Goal: Task Accomplishment & Management: Use online tool/utility

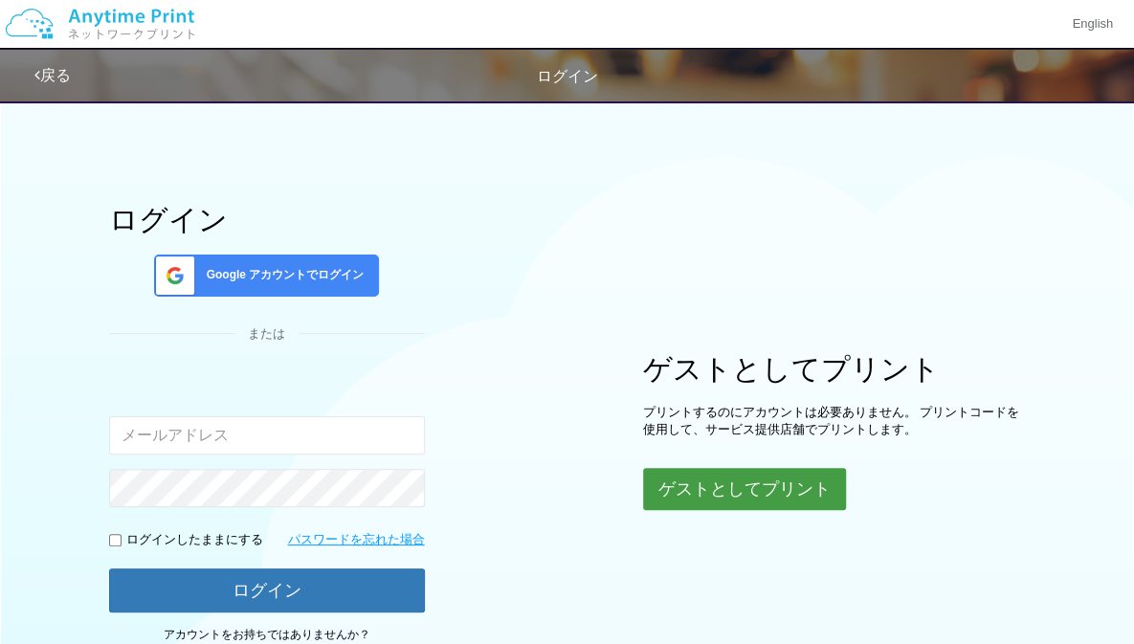
click at [682, 470] on button "ゲストとしてプリント" at bounding box center [744, 489] width 203 height 42
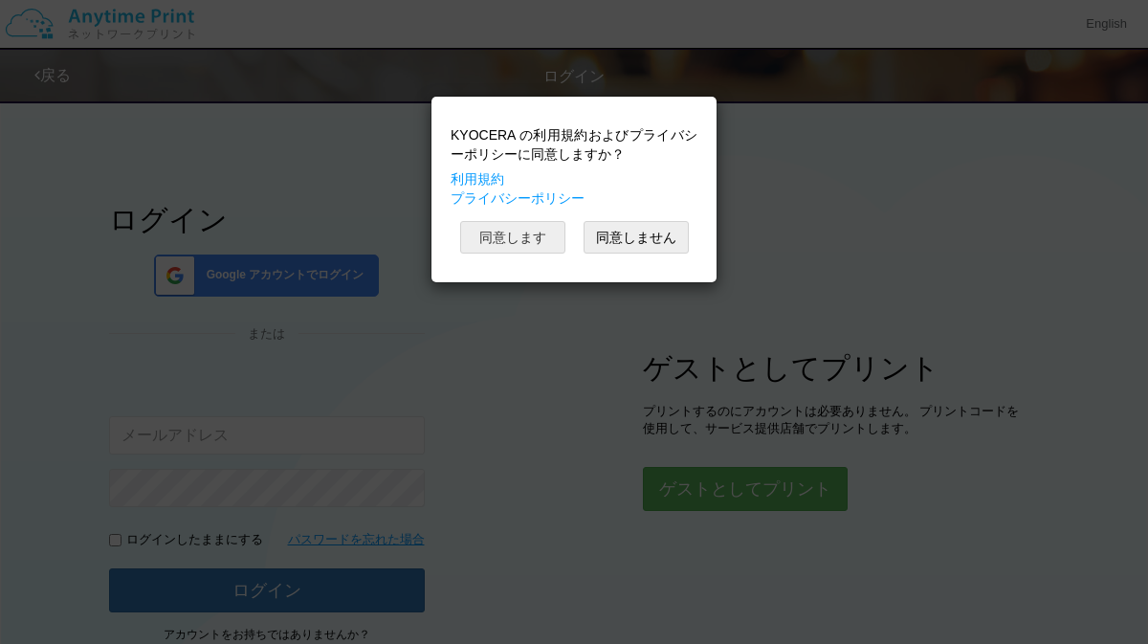
click at [479, 236] on button "同意します" at bounding box center [512, 237] width 105 height 33
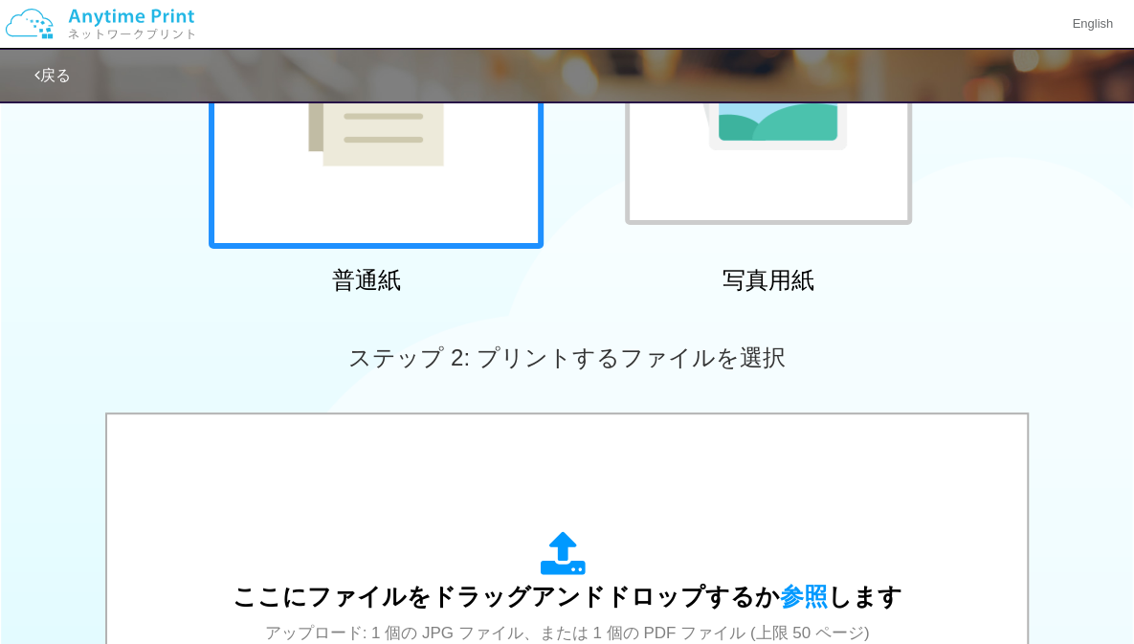
scroll to position [422, 0]
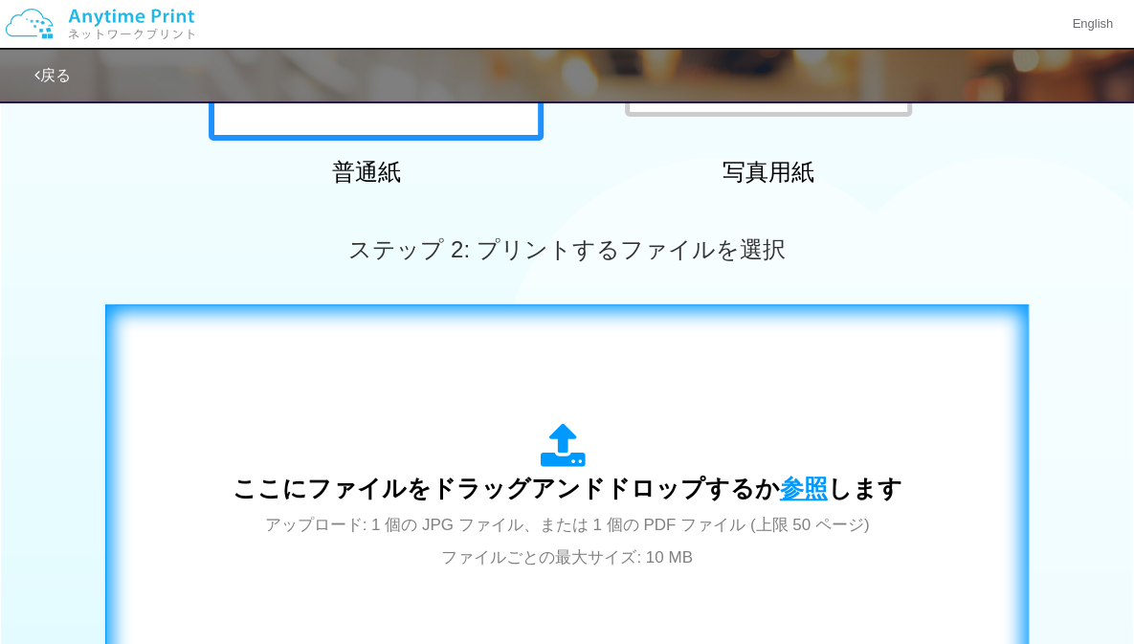
click at [802, 483] on span "参照" at bounding box center [804, 488] width 48 height 27
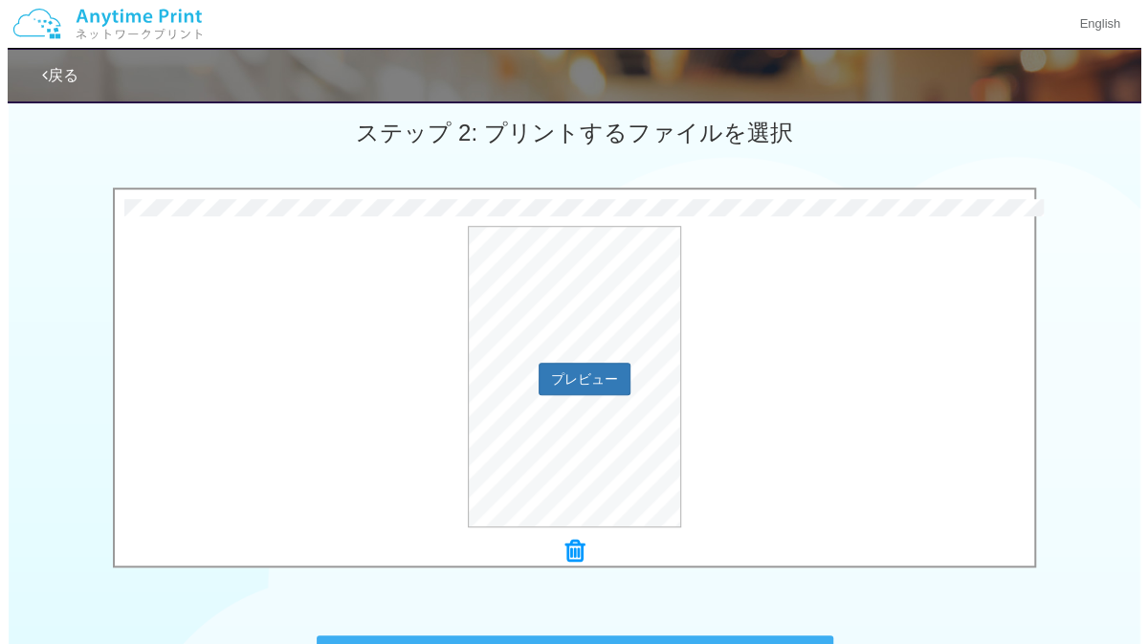
scroll to position [540, 0]
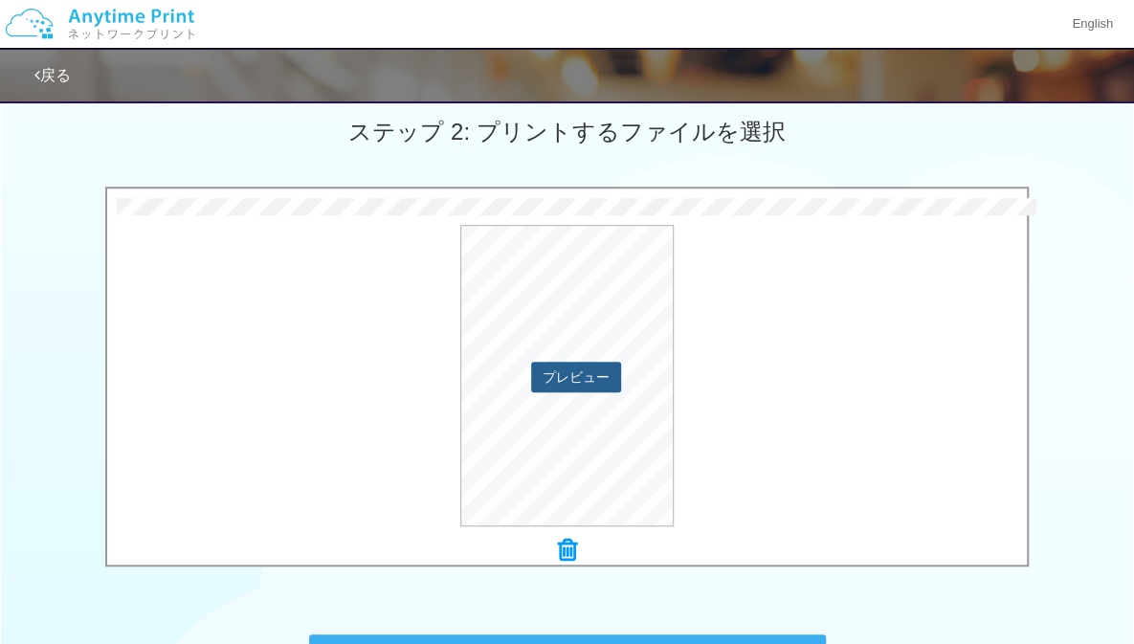
click at [595, 374] on button "プレビュー" at bounding box center [576, 377] width 90 height 31
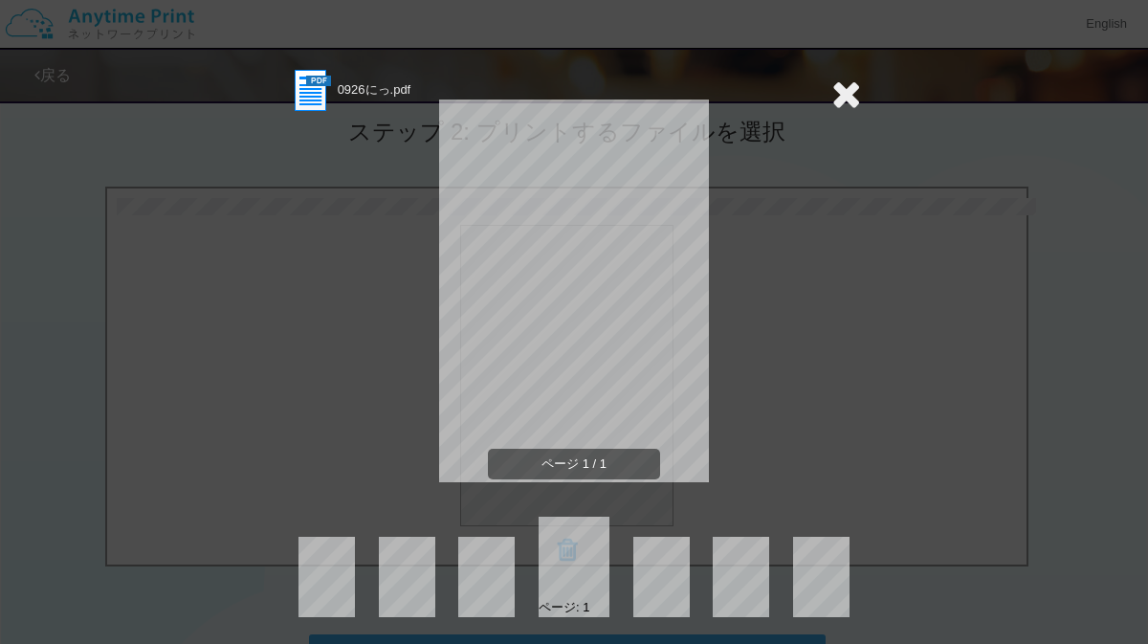
click at [823, 95] on section "0926にっ.pdf" at bounding box center [574, 91] width 574 height 48
click at [831, 93] on icon at bounding box center [846, 94] width 30 height 38
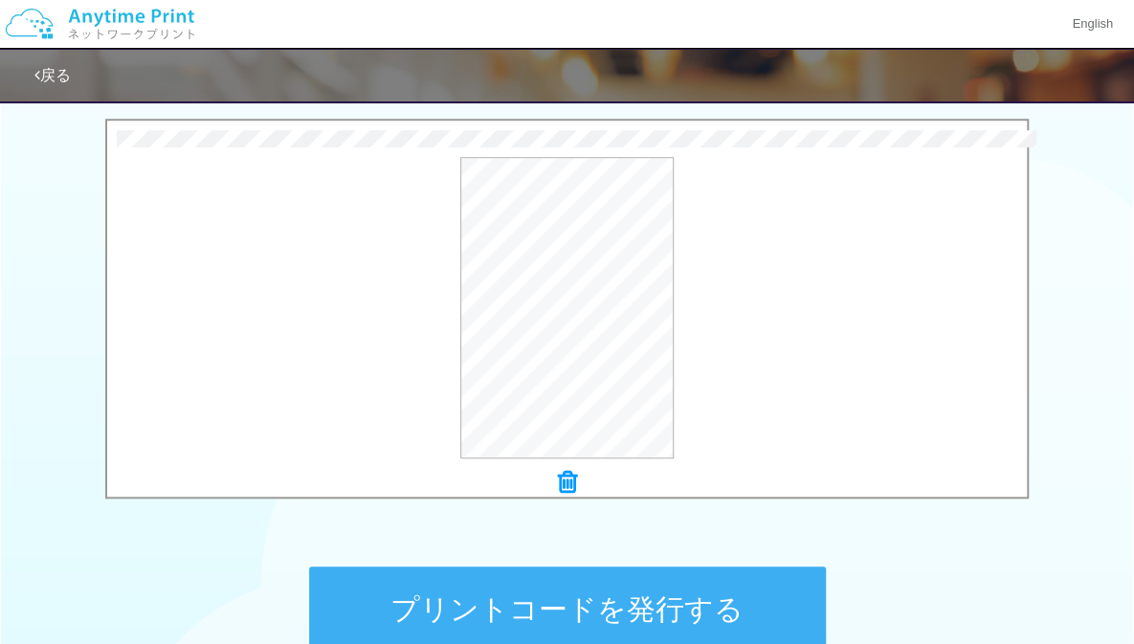
scroll to position [681, 0]
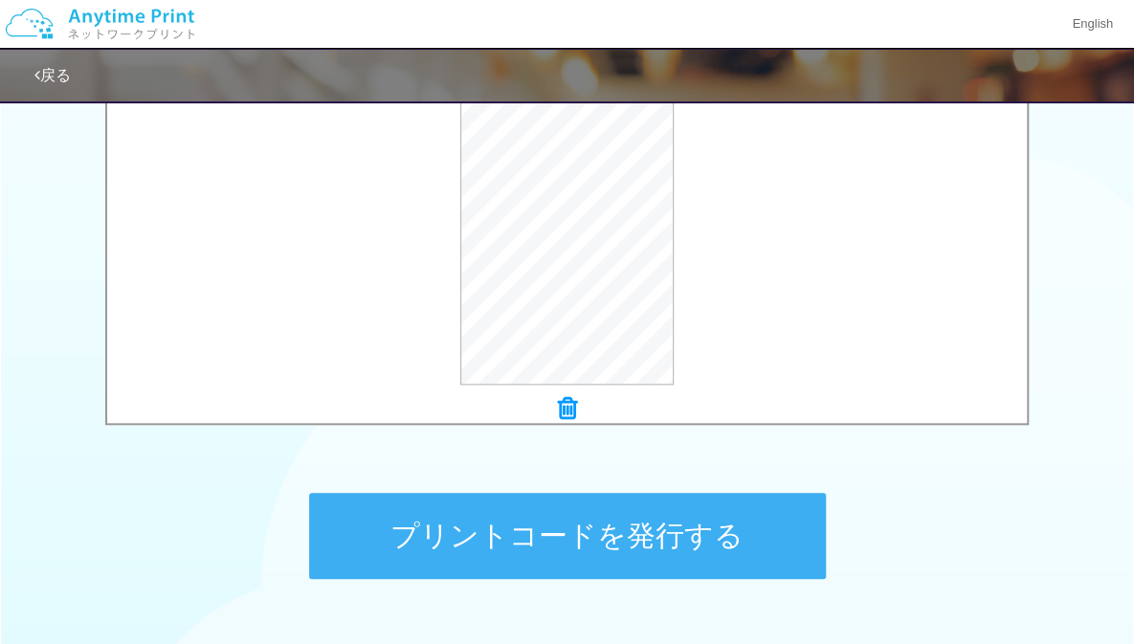
click at [733, 535] on button "プリントコードを発行する" at bounding box center [567, 536] width 517 height 86
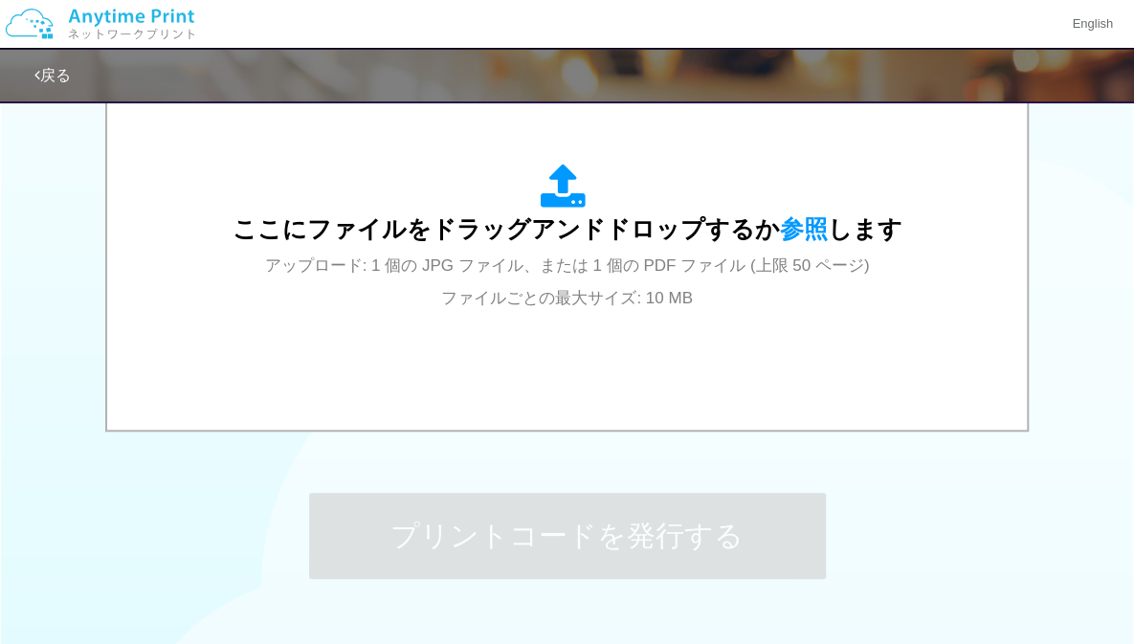
scroll to position [0, 0]
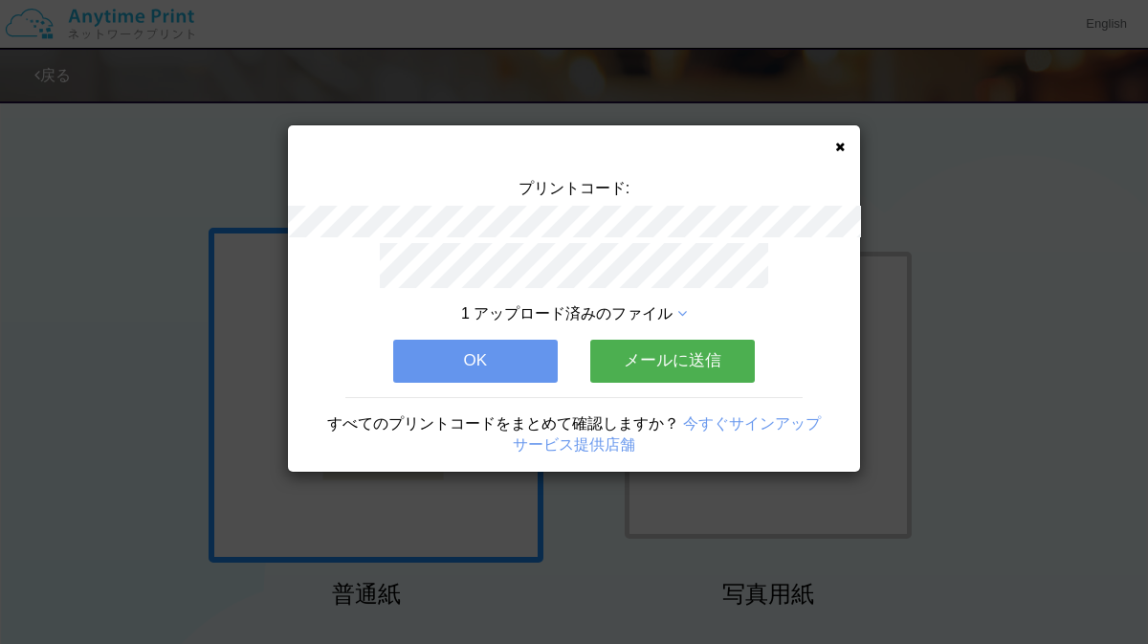
click at [830, 152] on div "プリントコード: 1 アップロード済みのファイル OK メールに送信 すべてのプリントコードをまとめて確認しますか？ 今すぐサインアップ サービス提供店舗" at bounding box center [574, 298] width 572 height 346
click at [828, 152] on div "プリントコード: 1 アップロード済みのファイル OK メールに送信 すべてのプリントコードをまとめて確認しますか？ 今すぐサインアップ サービス提供店舗" at bounding box center [574, 298] width 572 height 346
click at [838, 143] on icon at bounding box center [840, 147] width 10 height 12
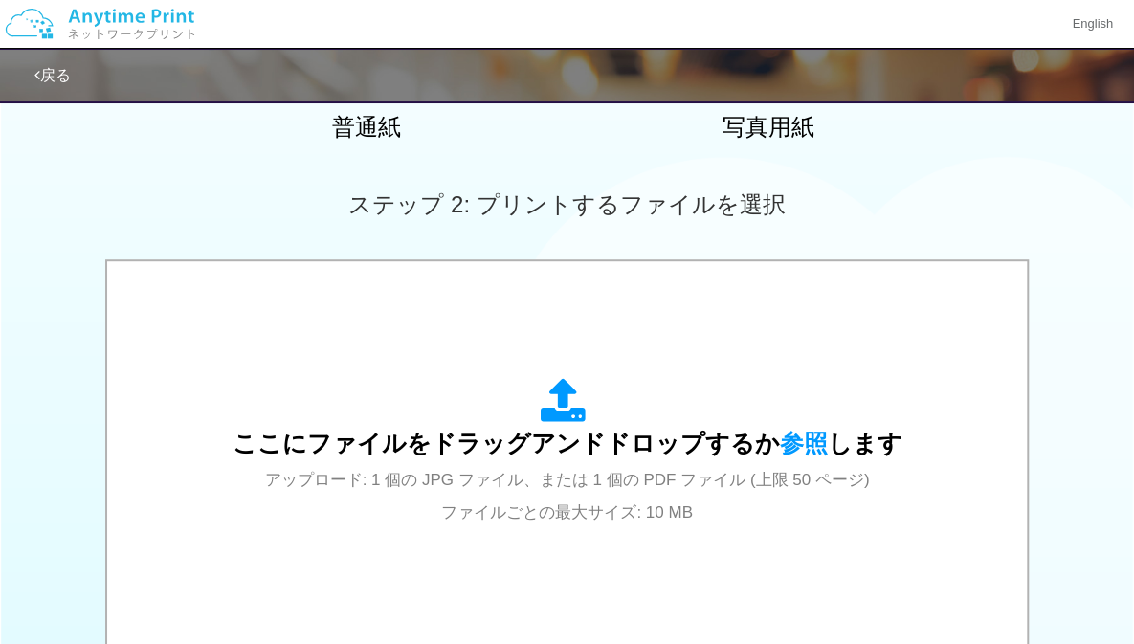
scroll to position [474, 0]
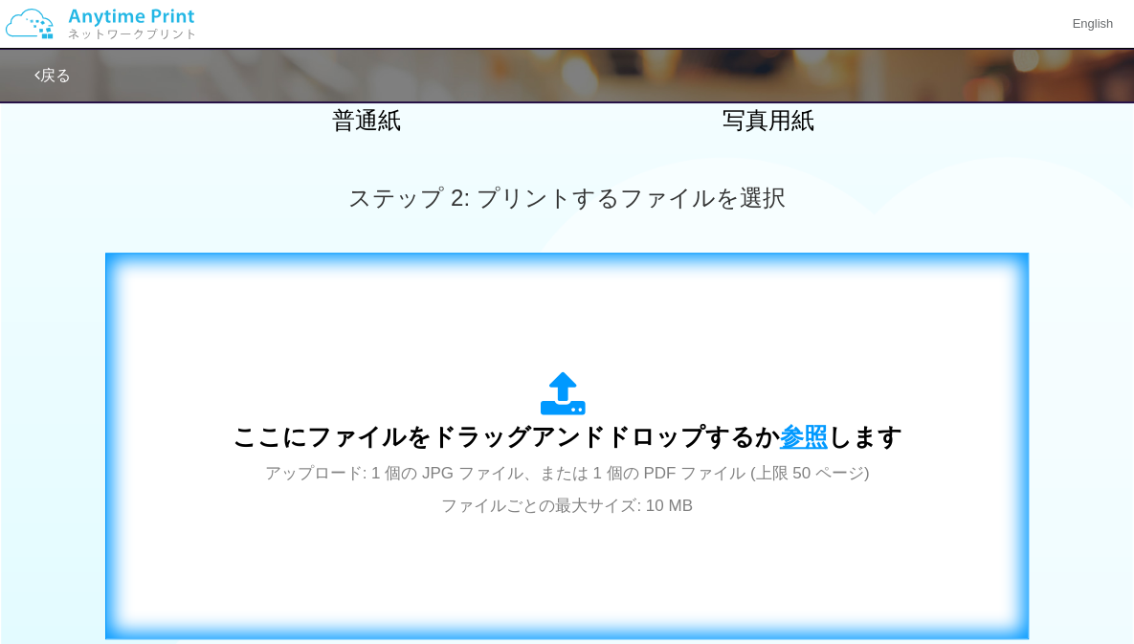
click at [798, 429] on span "参照" at bounding box center [804, 436] width 48 height 27
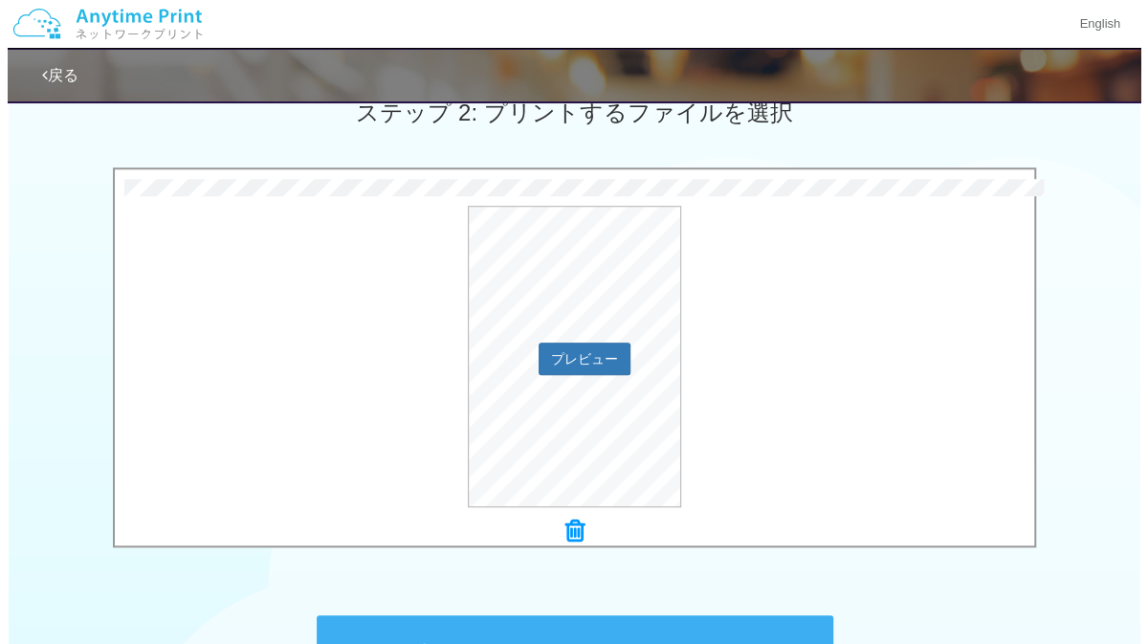
scroll to position [565, 0]
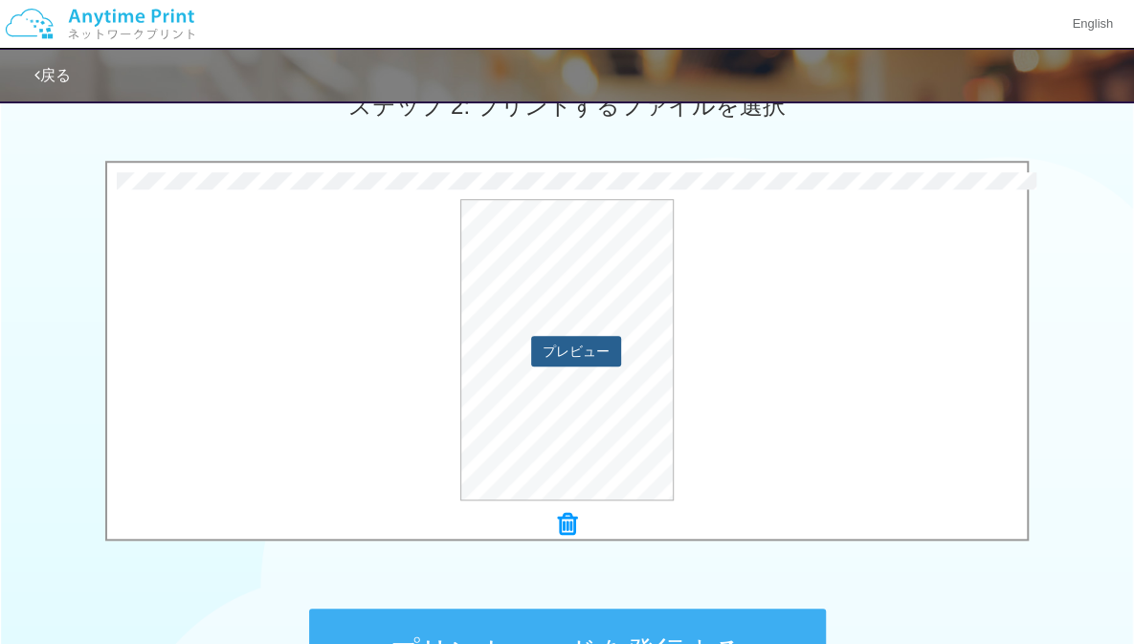
click at [594, 341] on button "プレビュー" at bounding box center [576, 351] width 90 height 31
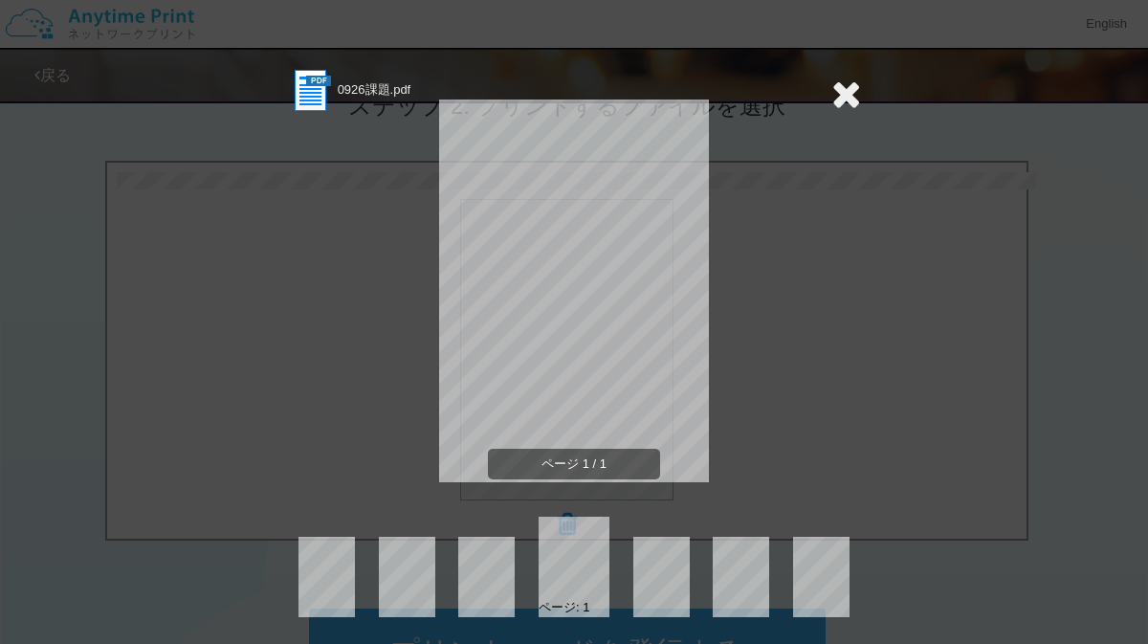
click at [831, 91] on icon at bounding box center [846, 94] width 30 height 38
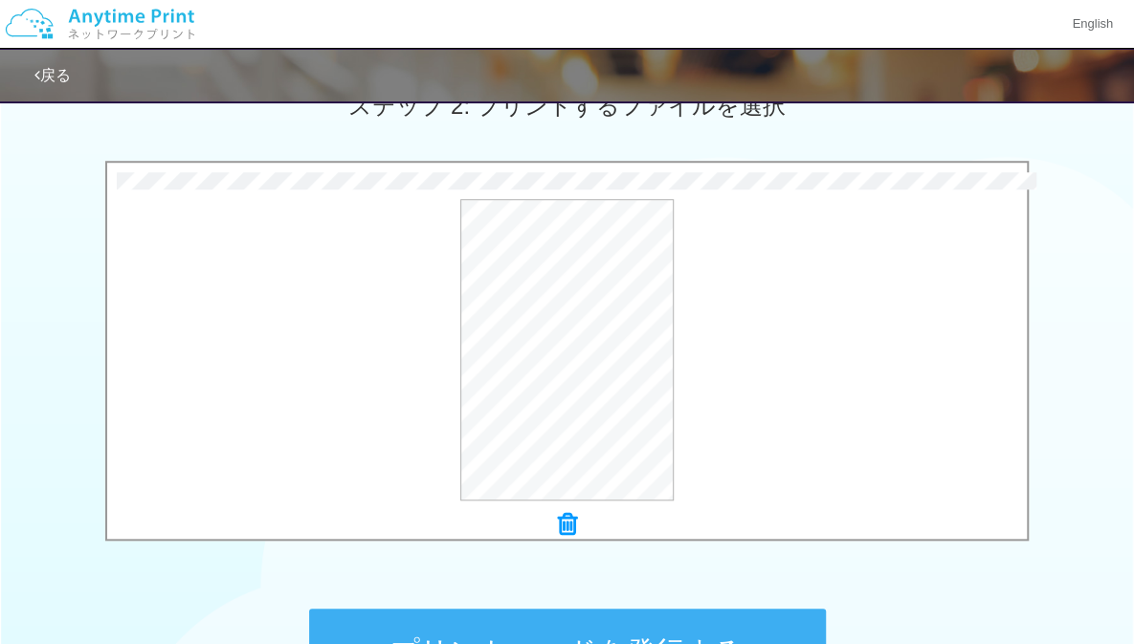
scroll to position [640, 0]
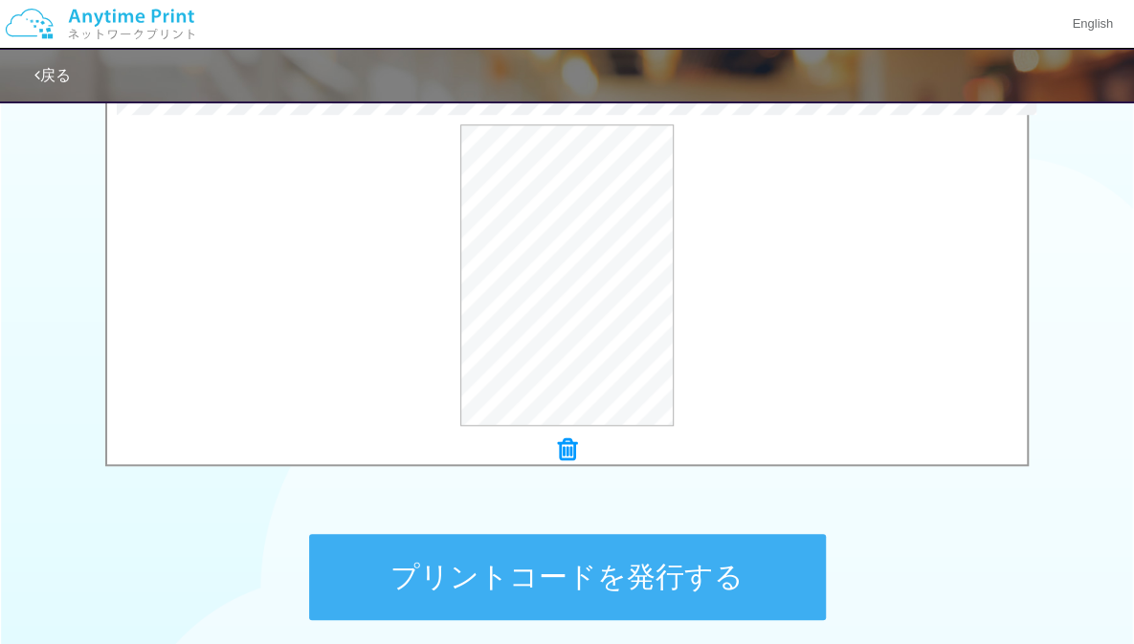
click at [737, 576] on button "プリントコードを発行する" at bounding box center [567, 577] width 517 height 86
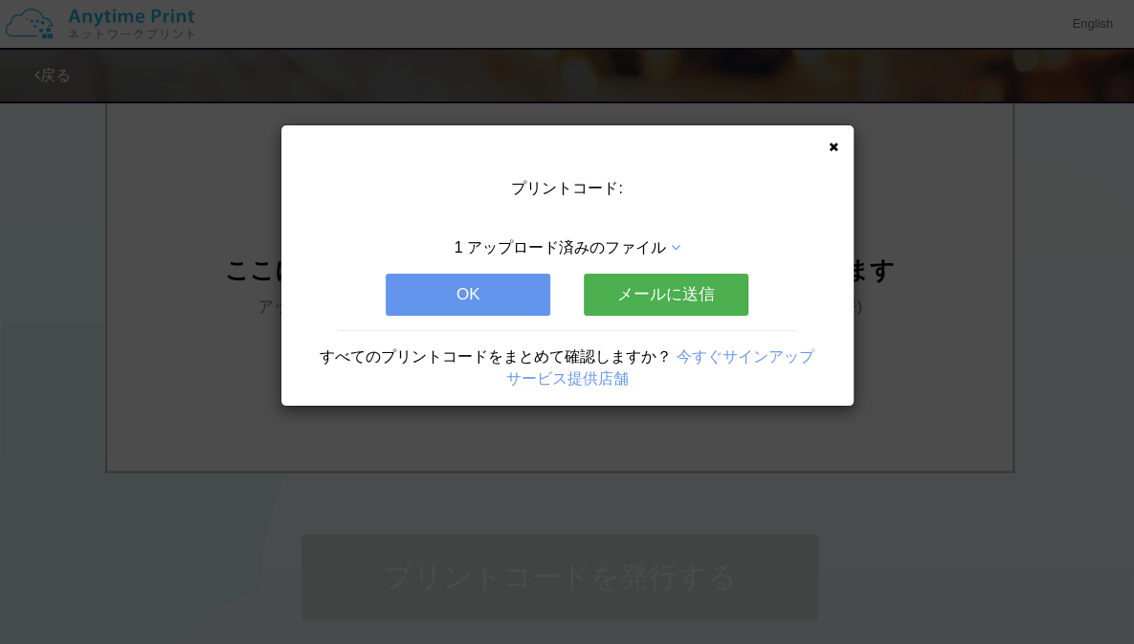
scroll to position [0, 0]
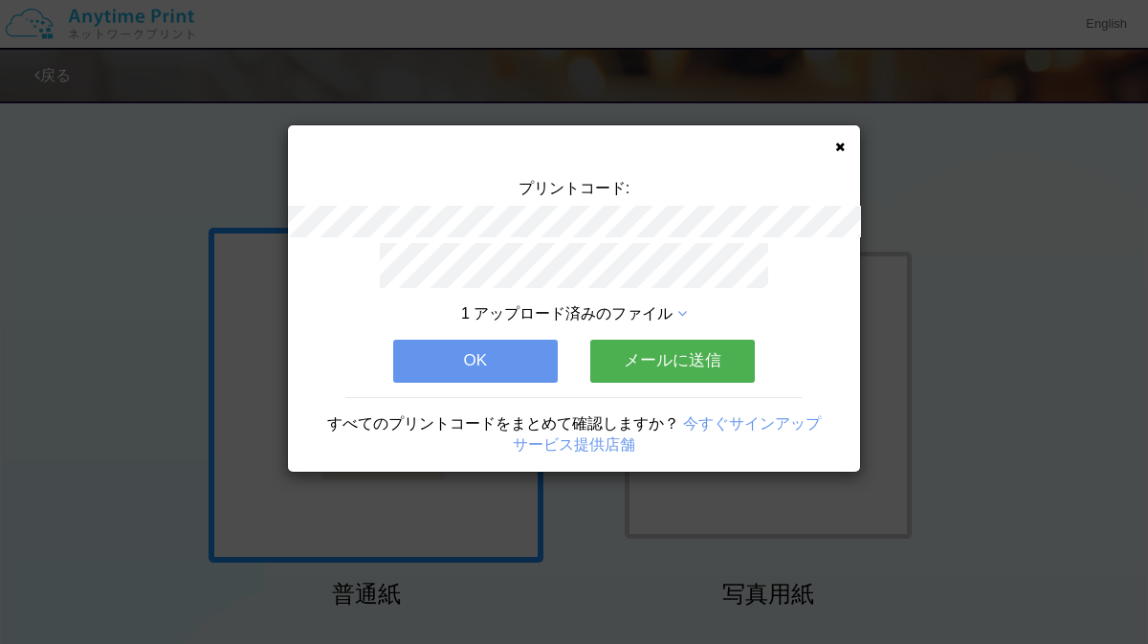
click at [848, 144] on div "プリントコード: 1 アップロード済みのファイル OK メールに送信 すべてのプリントコードをまとめて確認しますか？ 今すぐサインアップ サービス提供店舗" at bounding box center [574, 298] width 572 height 346
click at [845, 147] on div "プリントコード: 1 アップロード済みのファイル OK メールに送信 すべてのプリントコードをまとめて確認しますか？ 今すぐサインアップ サービス提供店舗" at bounding box center [574, 298] width 572 height 346
click at [838, 135] on div "プリントコード: 1 アップロード済みのファイル OK メールに送信 すべてのプリントコードをまとめて確認しますか？ 今すぐサインアップ サービス提供店舗" at bounding box center [574, 298] width 572 height 346
click at [842, 144] on icon at bounding box center [840, 147] width 10 height 12
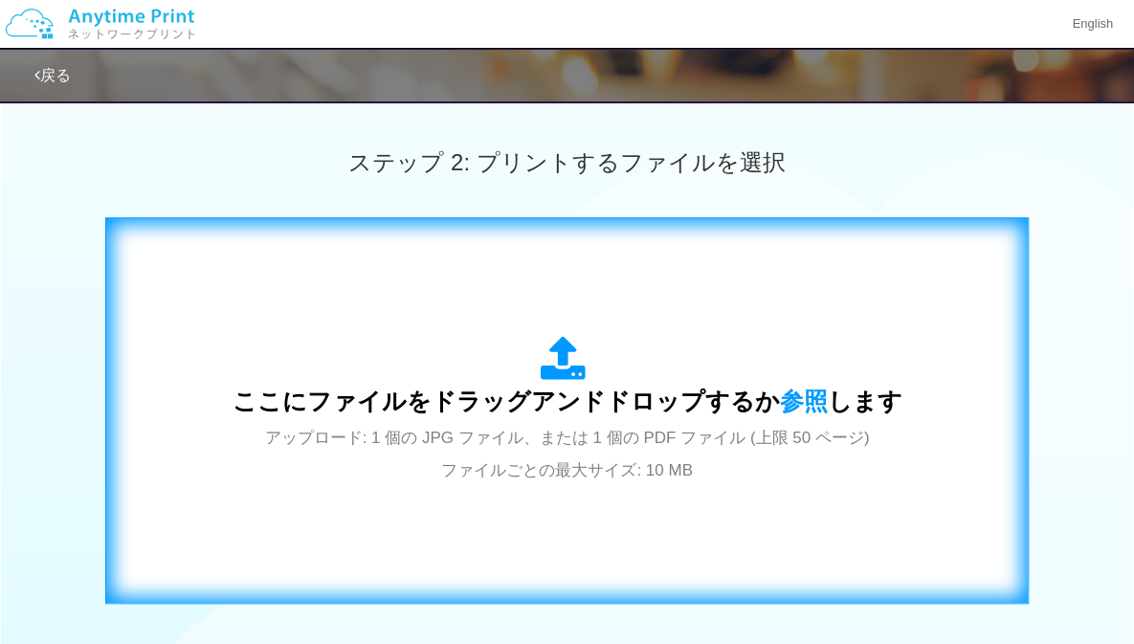
scroll to position [511, 0]
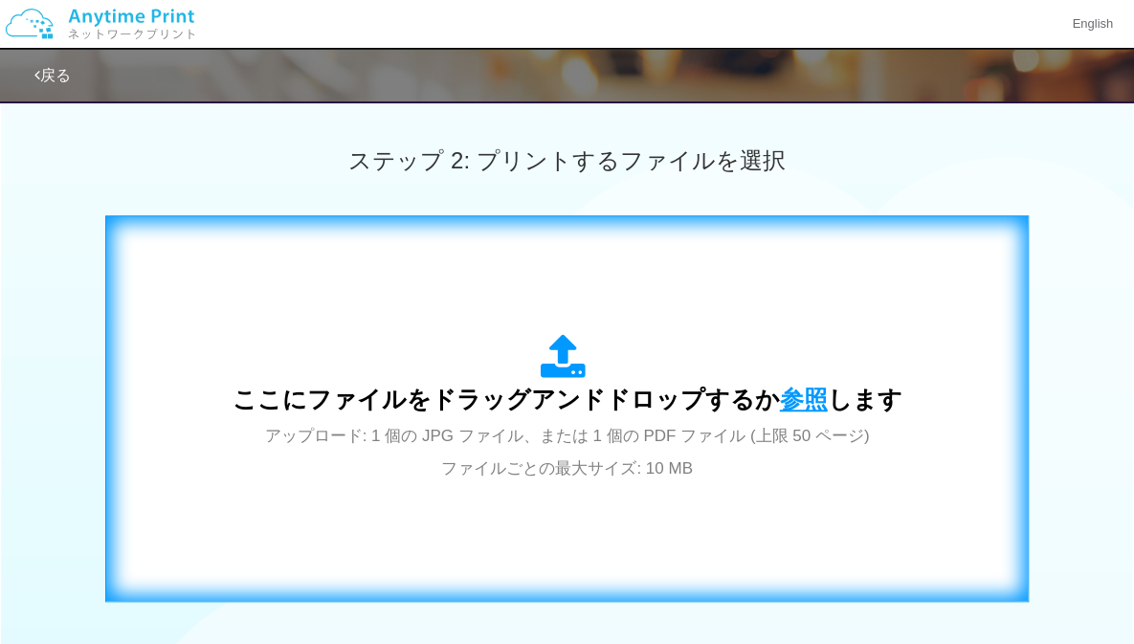
click at [809, 393] on span "参照" at bounding box center [804, 399] width 48 height 27
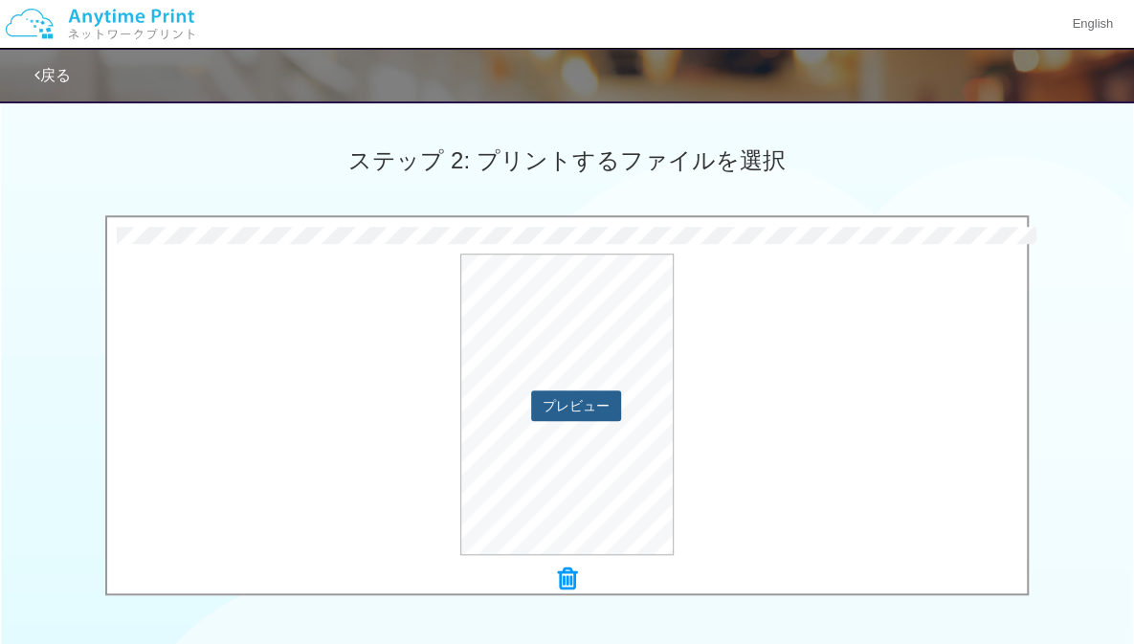
click at [595, 409] on button "プレビュー" at bounding box center [576, 405] width 90 height 31
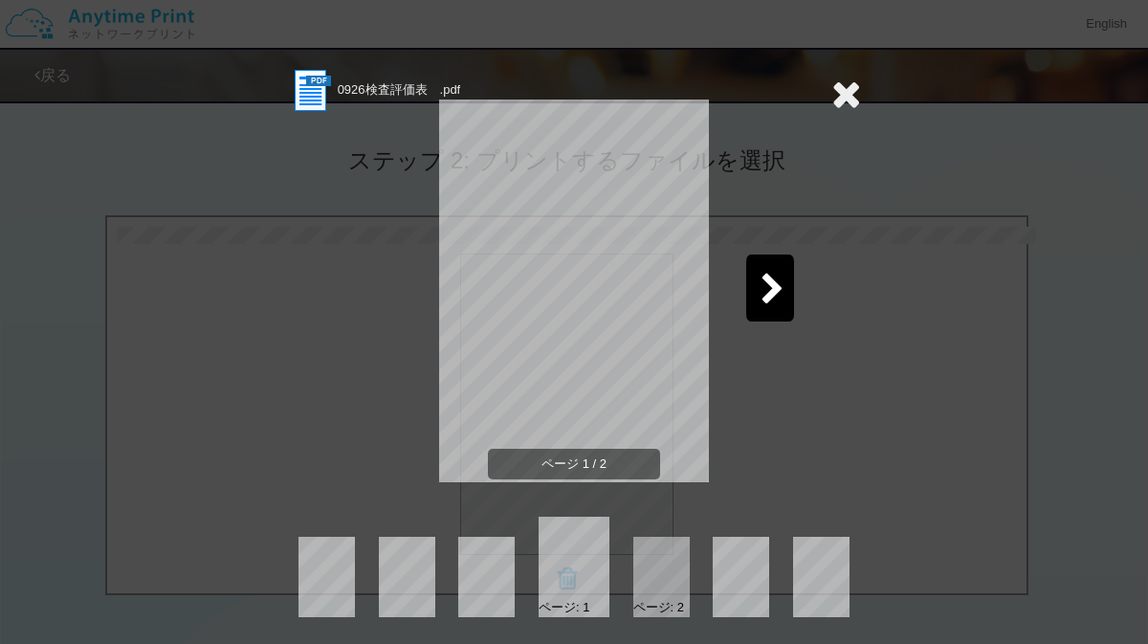
click at [762, 295] on icon at bounding box center [773, 290] width 24 height 33
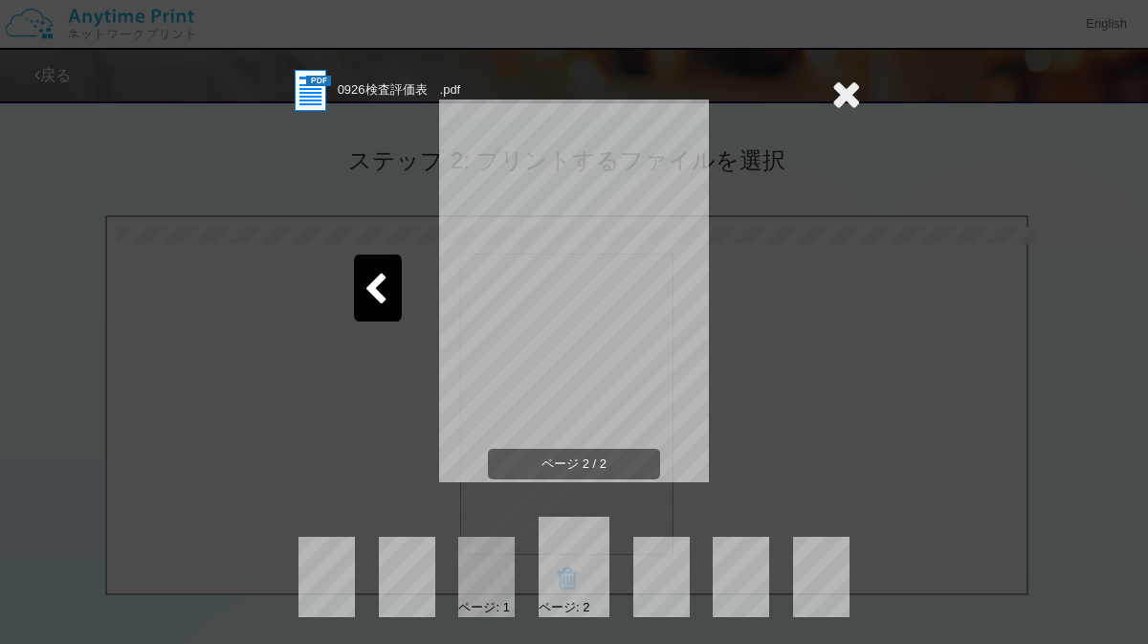
click at [831, 97] on icon at bounding box center [846, 94] width 30 height 38
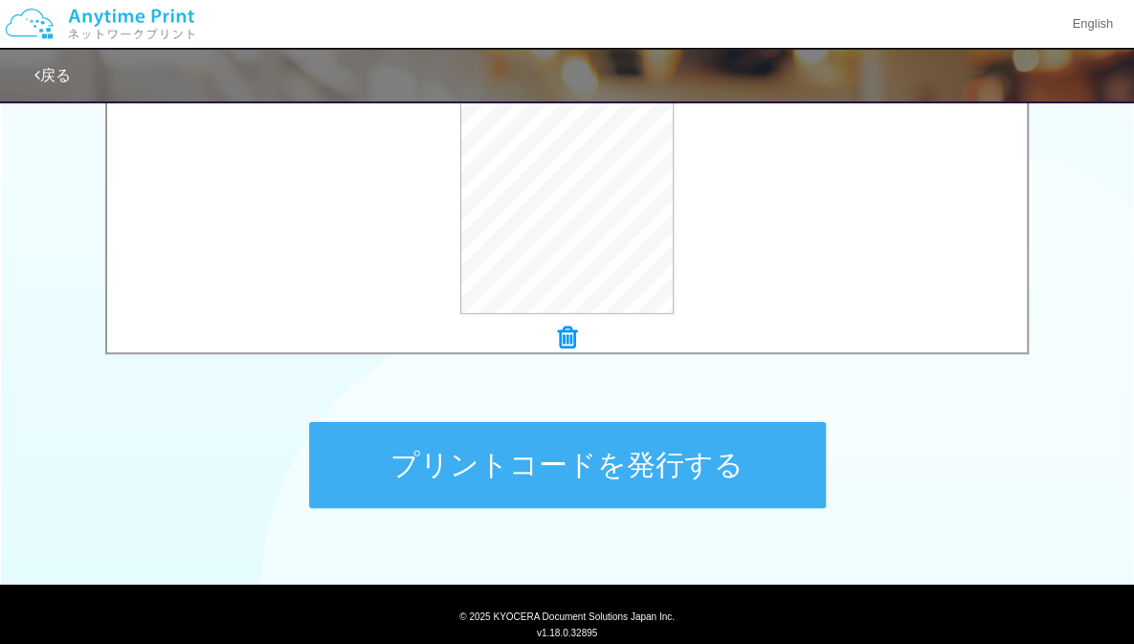
scroll to position [751, 0]
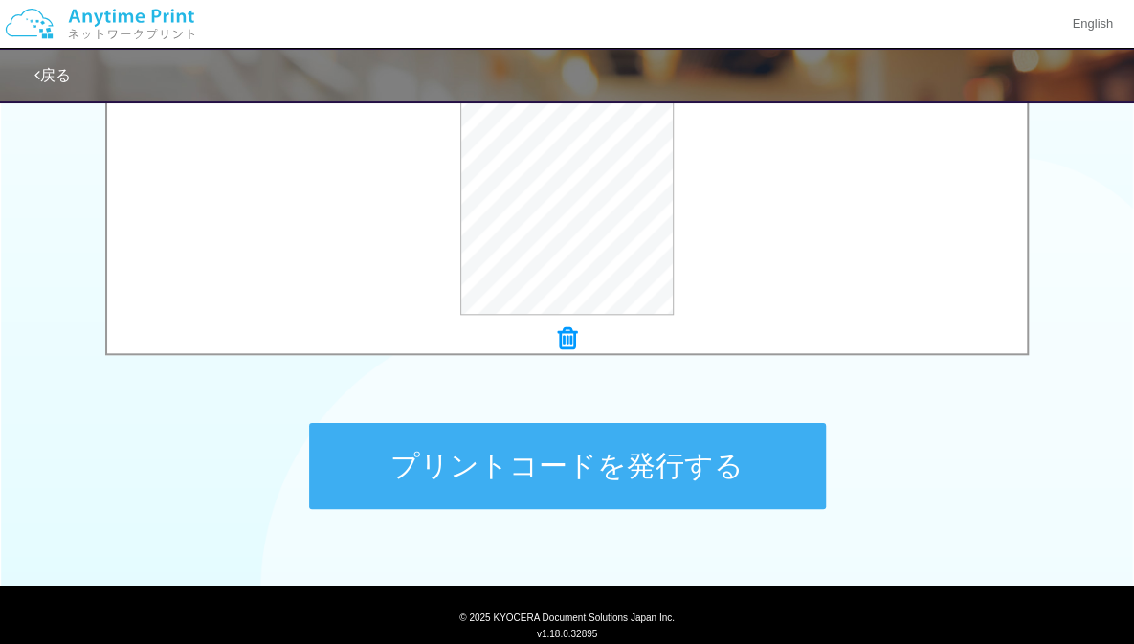
click at [760, 456] on button "プリントコードを発行する" at bounding box center [567, 466] width 517 height 86
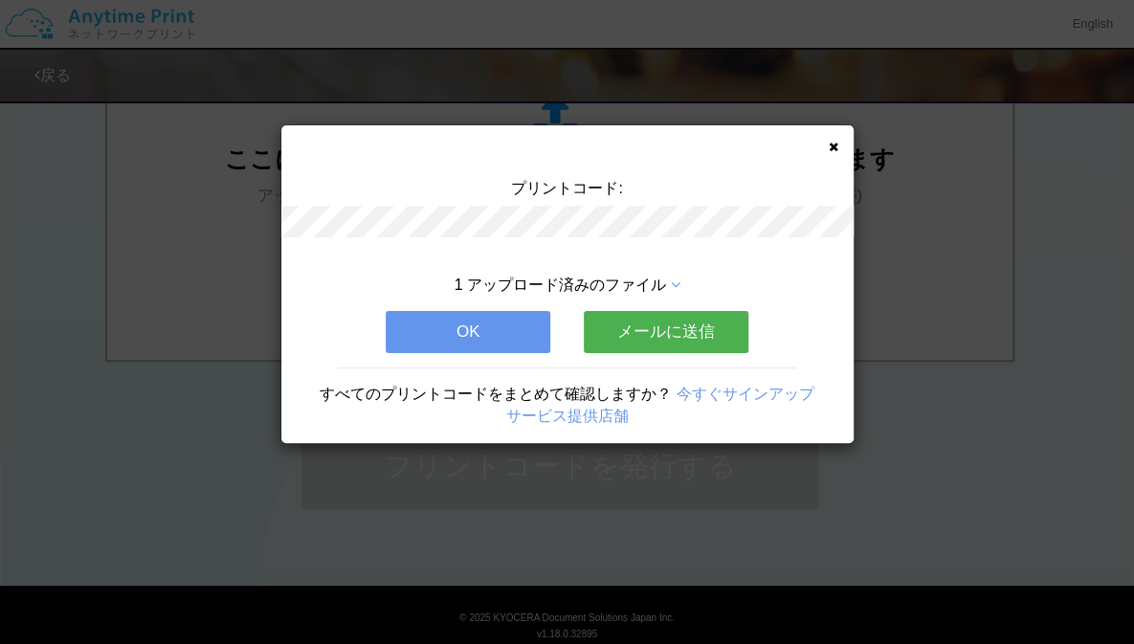
scroll to position [0, 0]
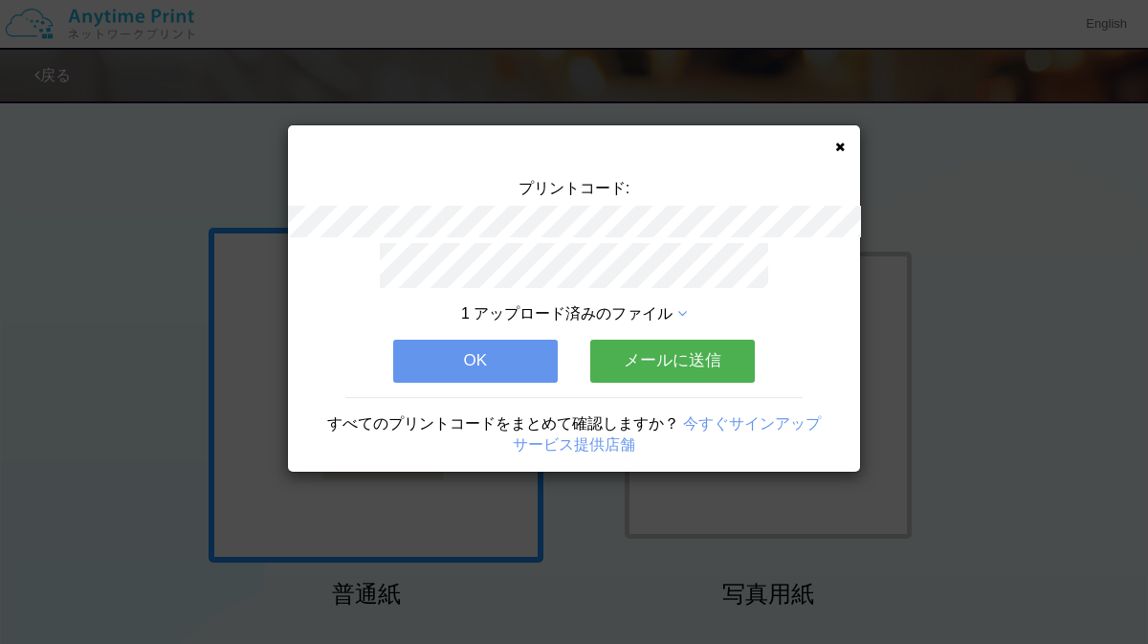
click at [846, 137] on div "プリントコード: 1 アップロード済みのファイル OK メールに送信 すべてのプリントコードをまとめて確認しますか？ 今すぐサインアップ サービス提供店舗" at bounding box center [574, 298] width 572 height 346
click at [843, 143] on icon at bounding box center [840, 147] width 10 height 12
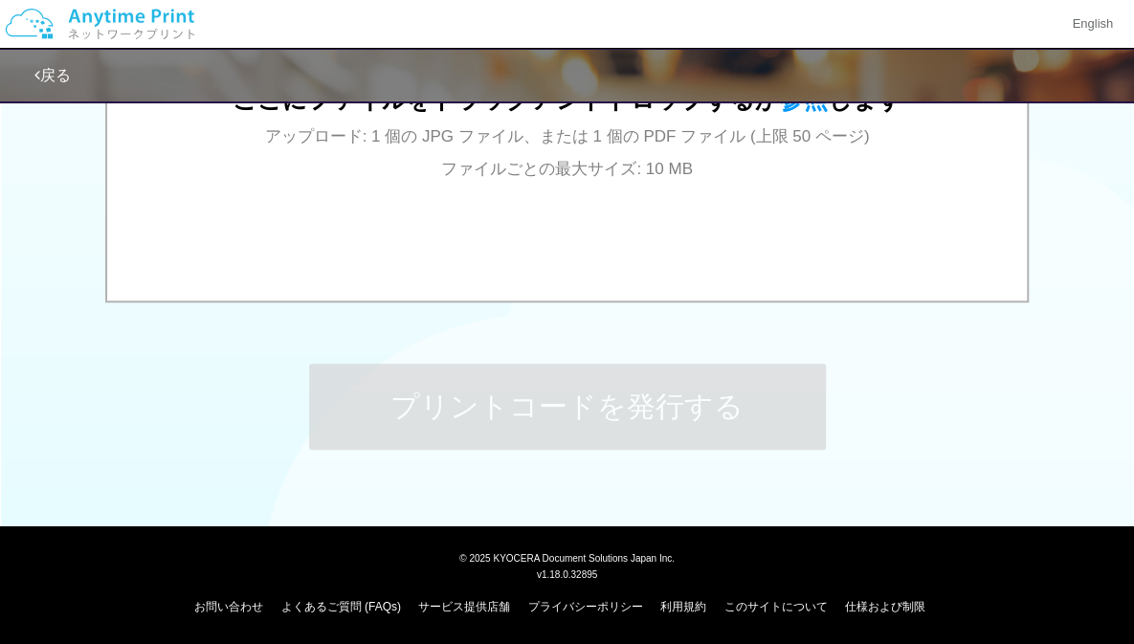
scroll to position [809, 0]
